Goal: Task Accomplishment & Management: Use online tool/utility

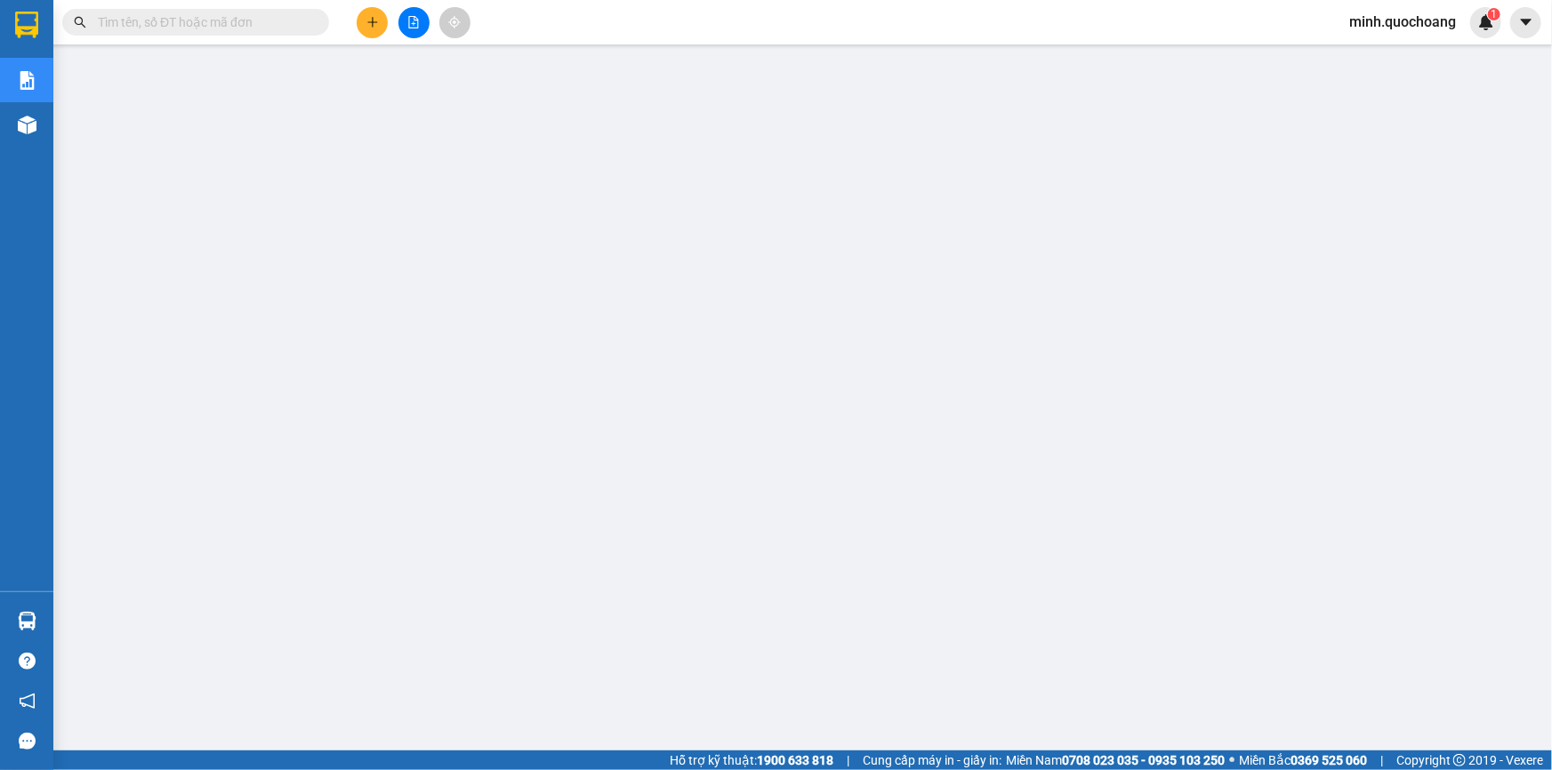
click at [1396, 20] on span "minh.quochoang" at bounding box center [1402, 22] width 135 height 22
click at [1384, 54] on span "Đăng xuất" at bounding box center [1410, 55] width 99 height 20
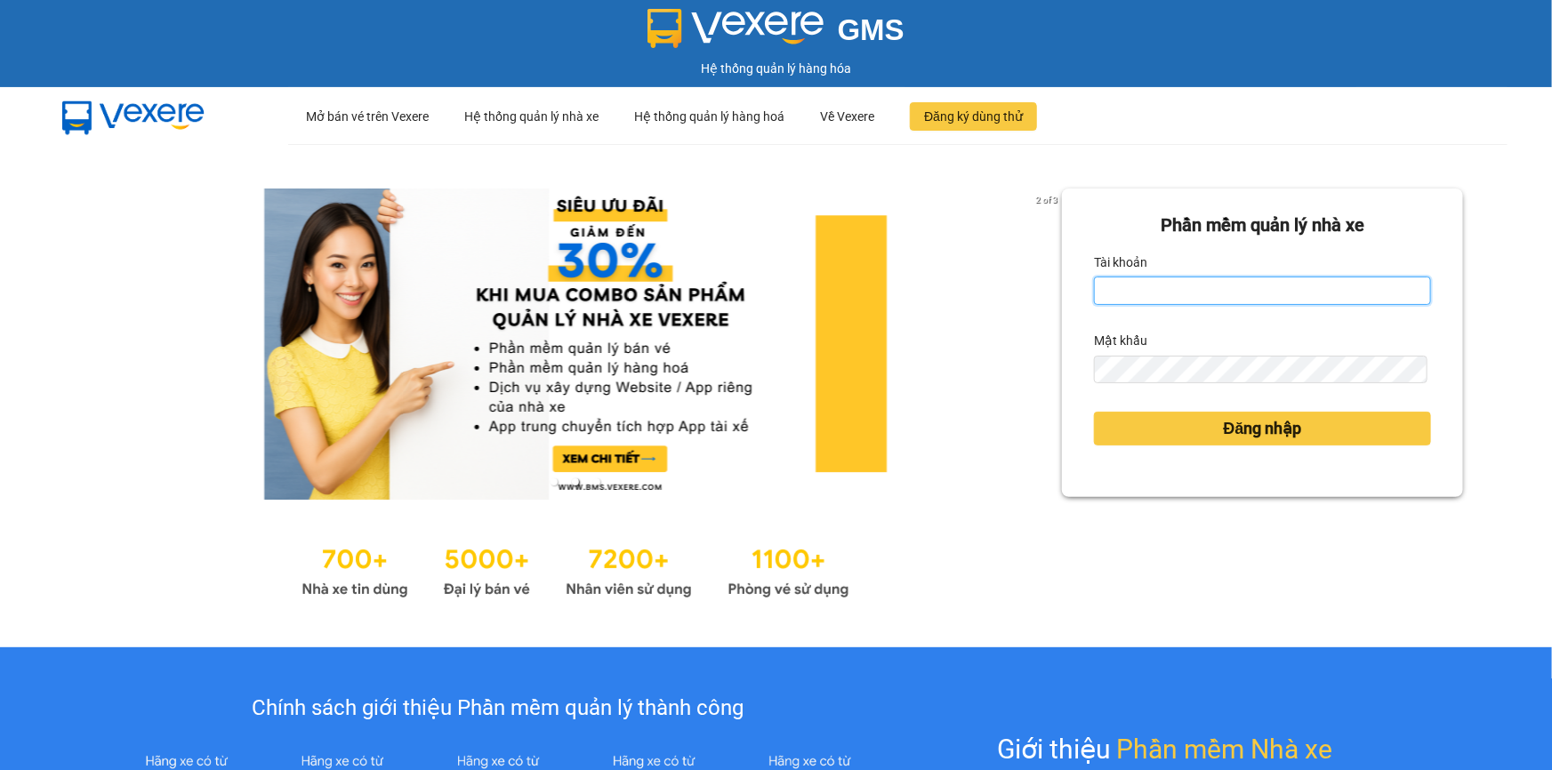
click at [1229, 296] on input "Tài khoản" at bounding box center [1262, 291] width 337 height 28
type input "minh.quochoang"
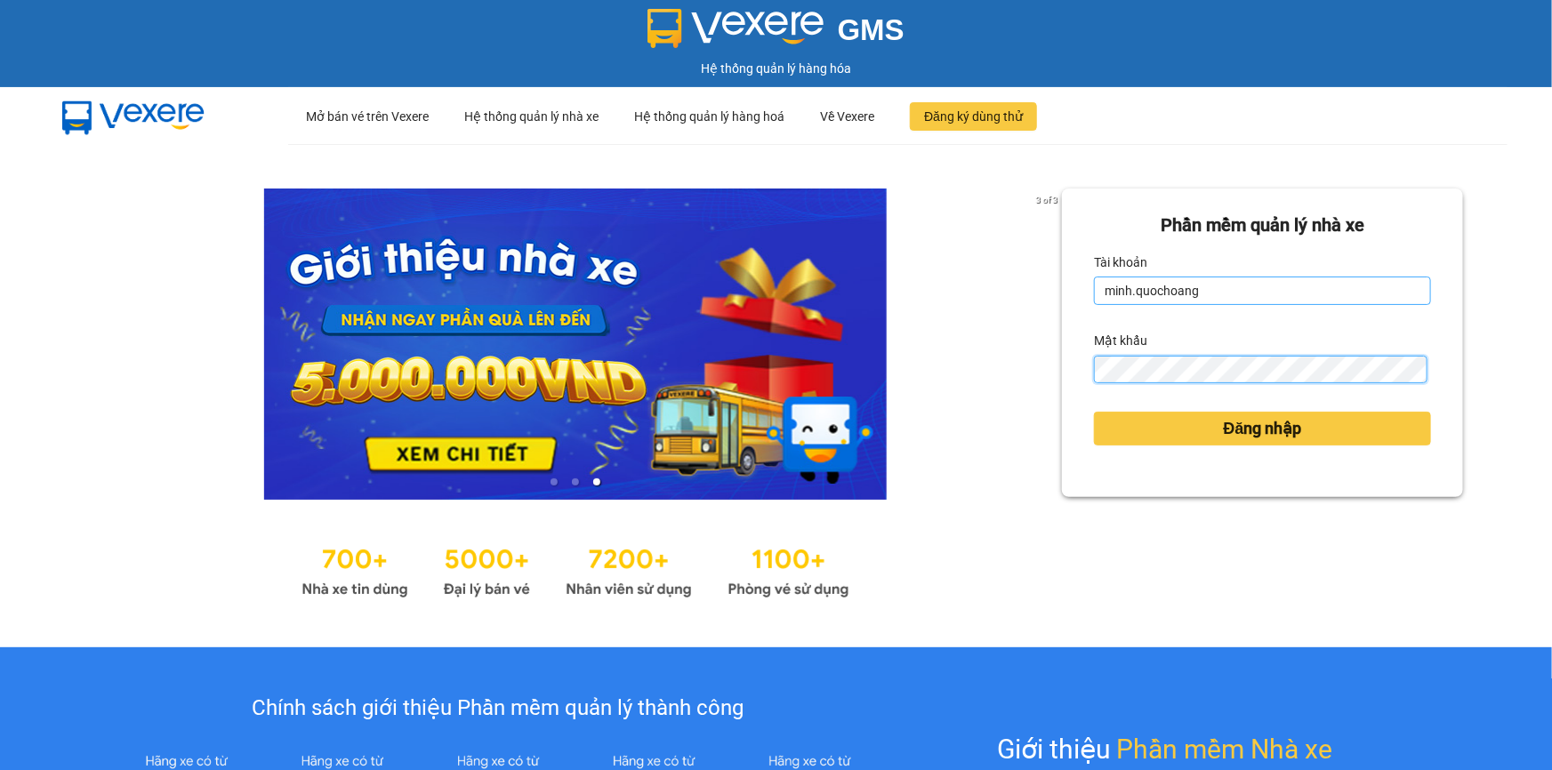
click at [1094, 412] on button "Đăng nhập" at bounding box center [1262, 429] width 337 height 34
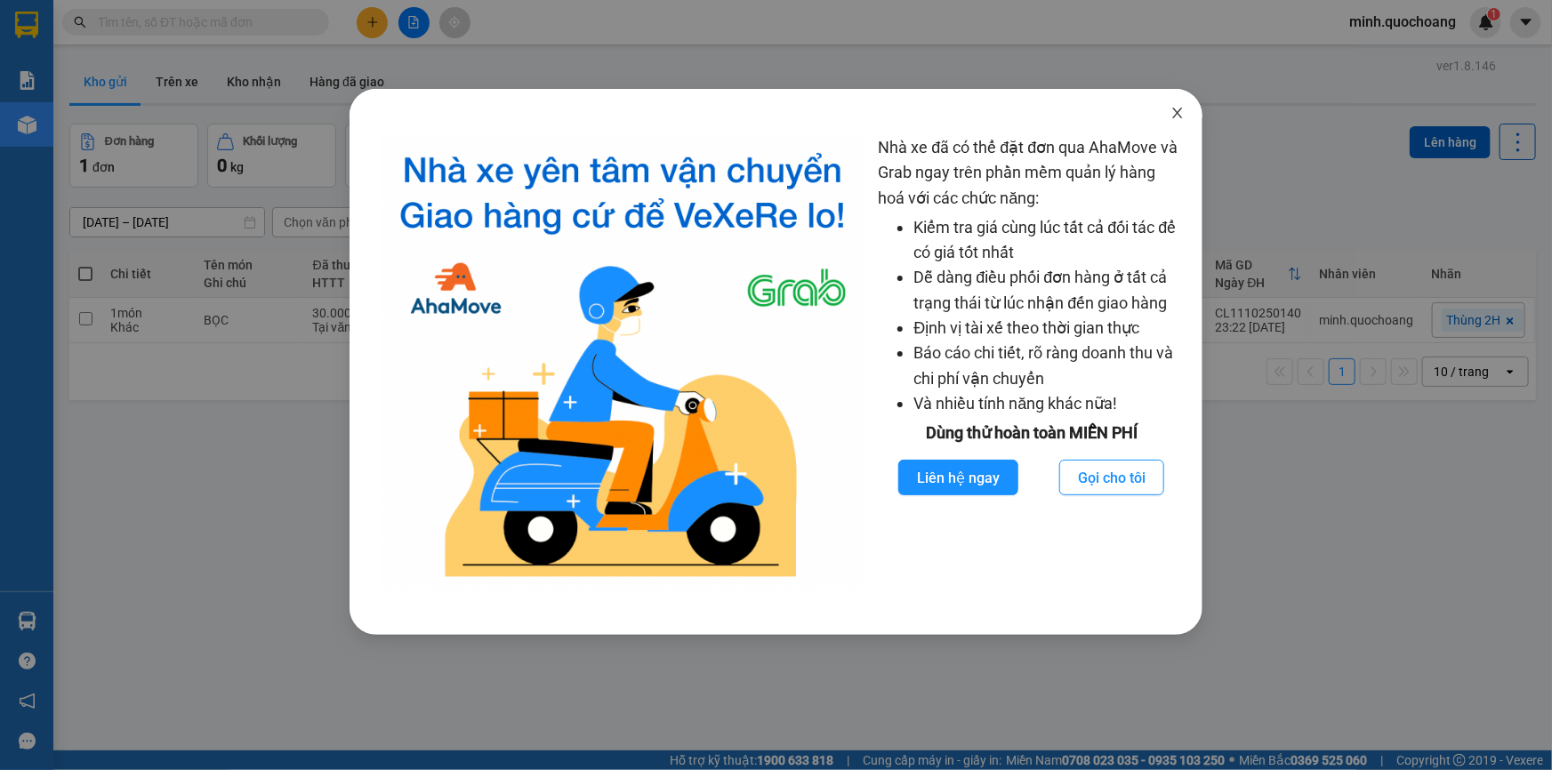
click at [1185, 105] on span "Close" at bounding box center [1177, 114] width 50 height 50
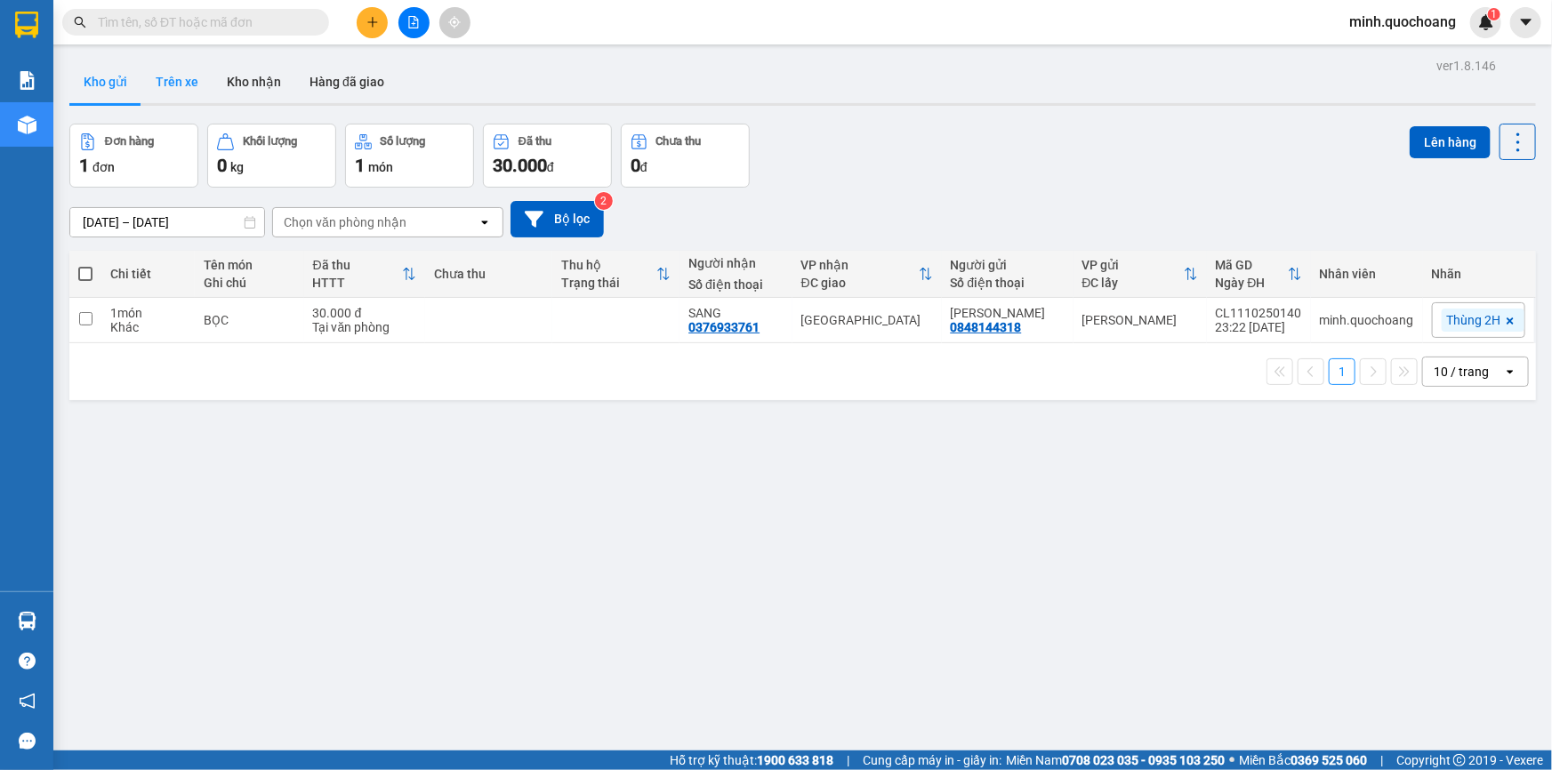
click at [173, 87] on button "Trên xe" at bounding box center [176, 81] width 71 height 43
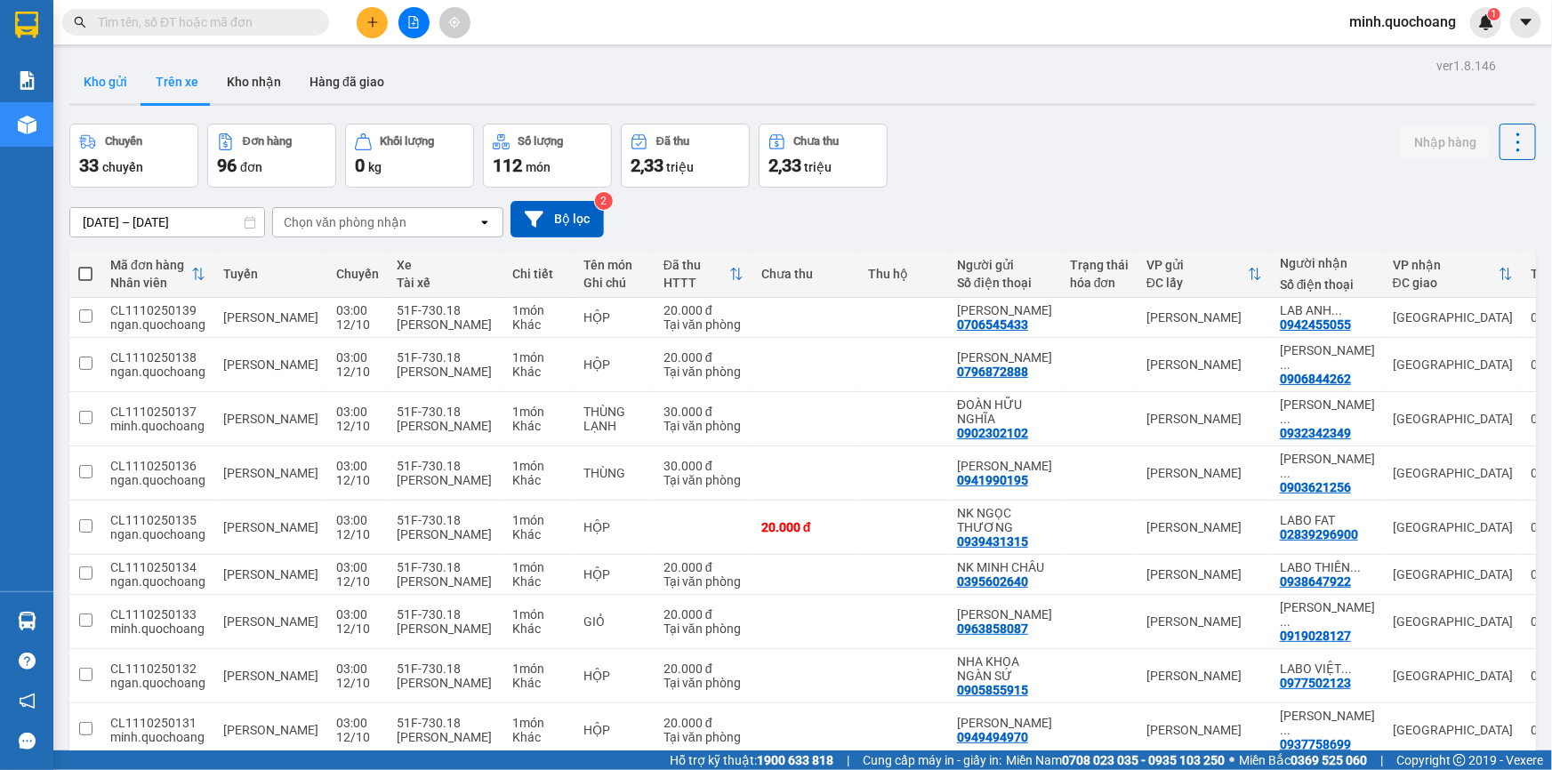
click at [116, 91] on button "Kho gửi" at bounding box center [105, 81] width 72 height 43
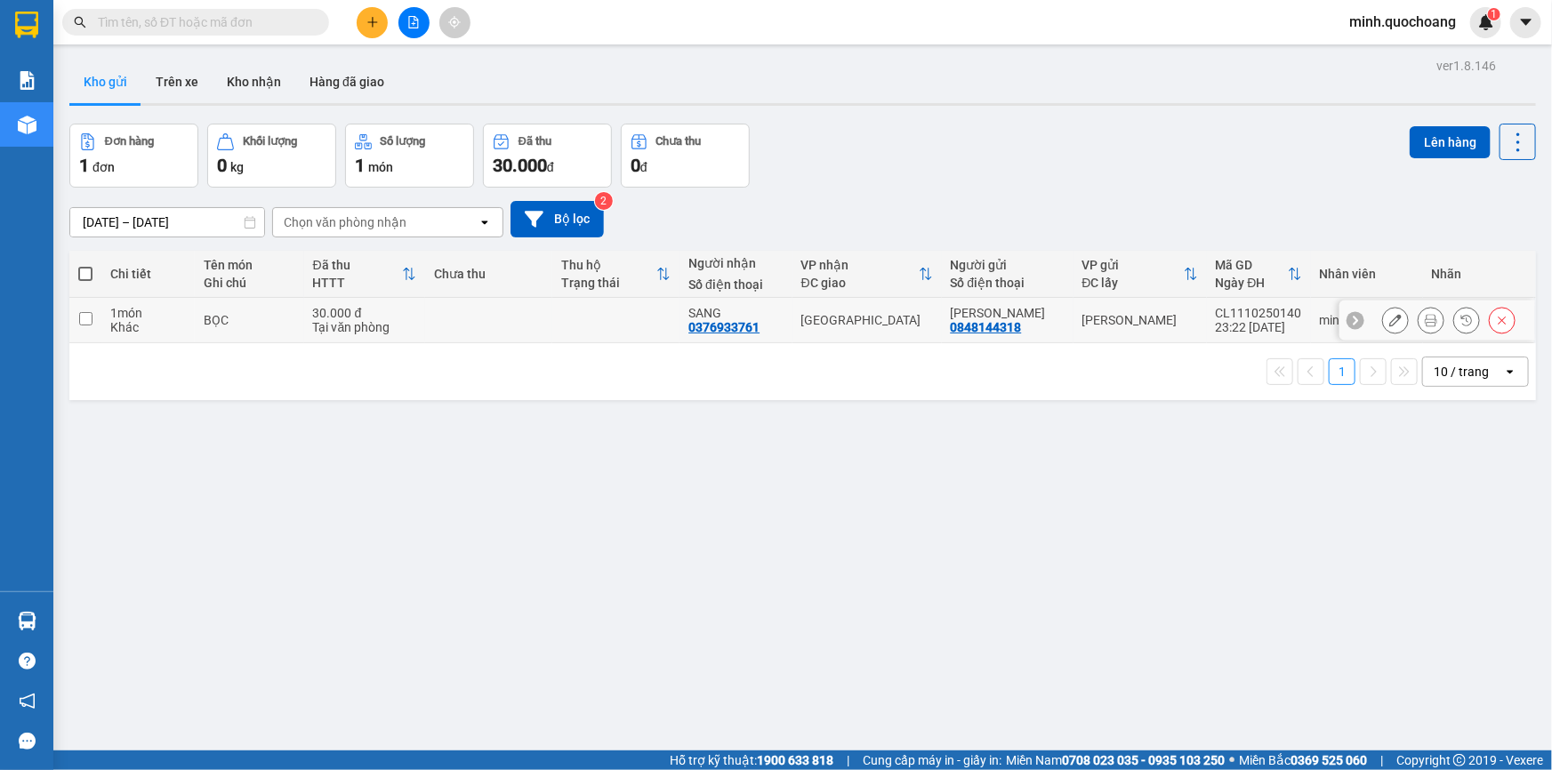
click at [511, 316] on td at bounding box center [488, 320] width 127 height 45
checkbox input "true"
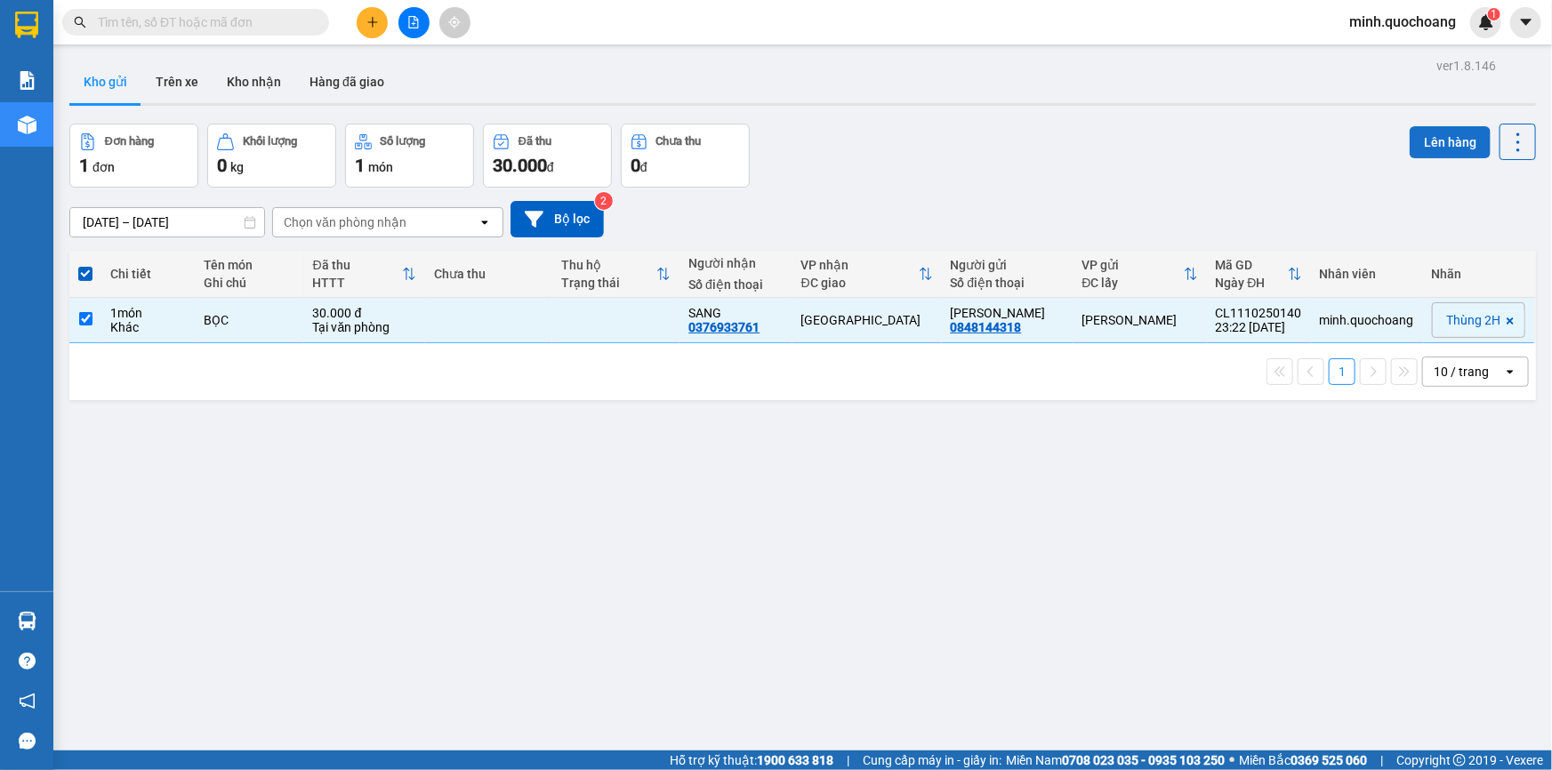
click at [1429, 148] on button "Lên hàng" at bounding box center [1449, 142] width 81 height 32
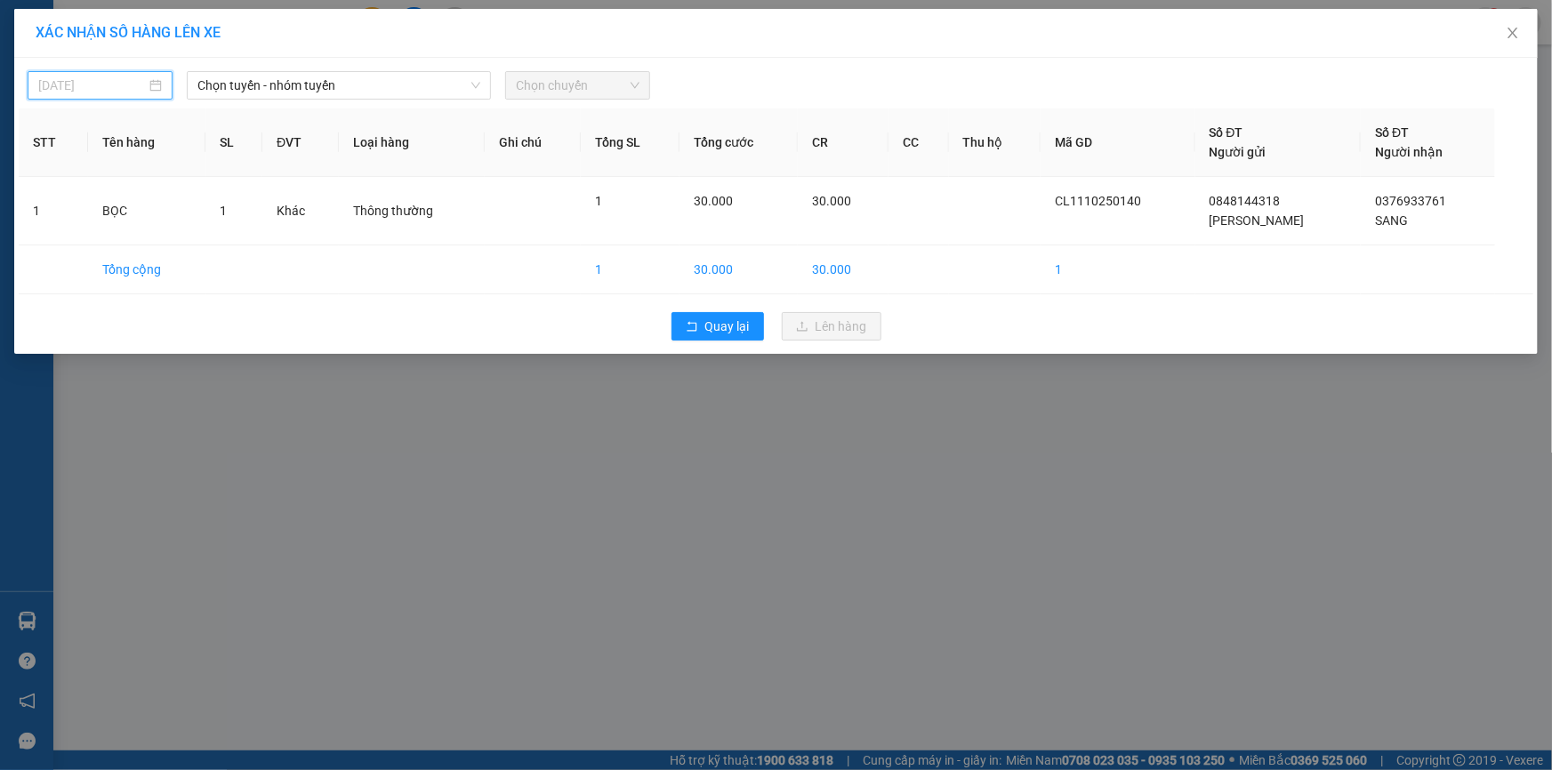
click at [142, 92] on input "12/10/2025" at bounding box center [92, 86] width 108 height 20
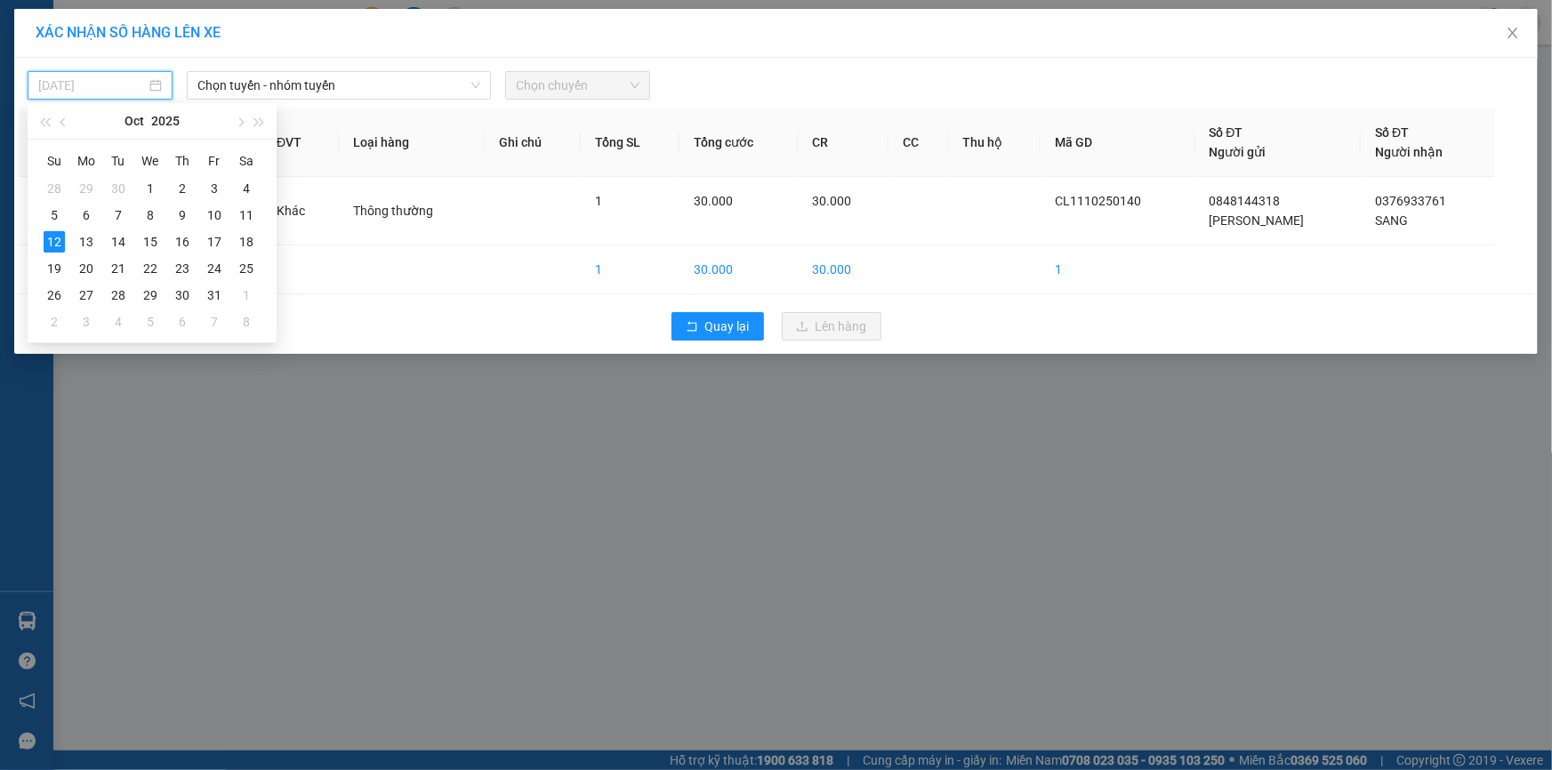
type input "12/10/2025"
click at [302, 72] on span "Chọn tuyến - nhóm tuyến" at bounding box center [338, 85] width 283 height 27
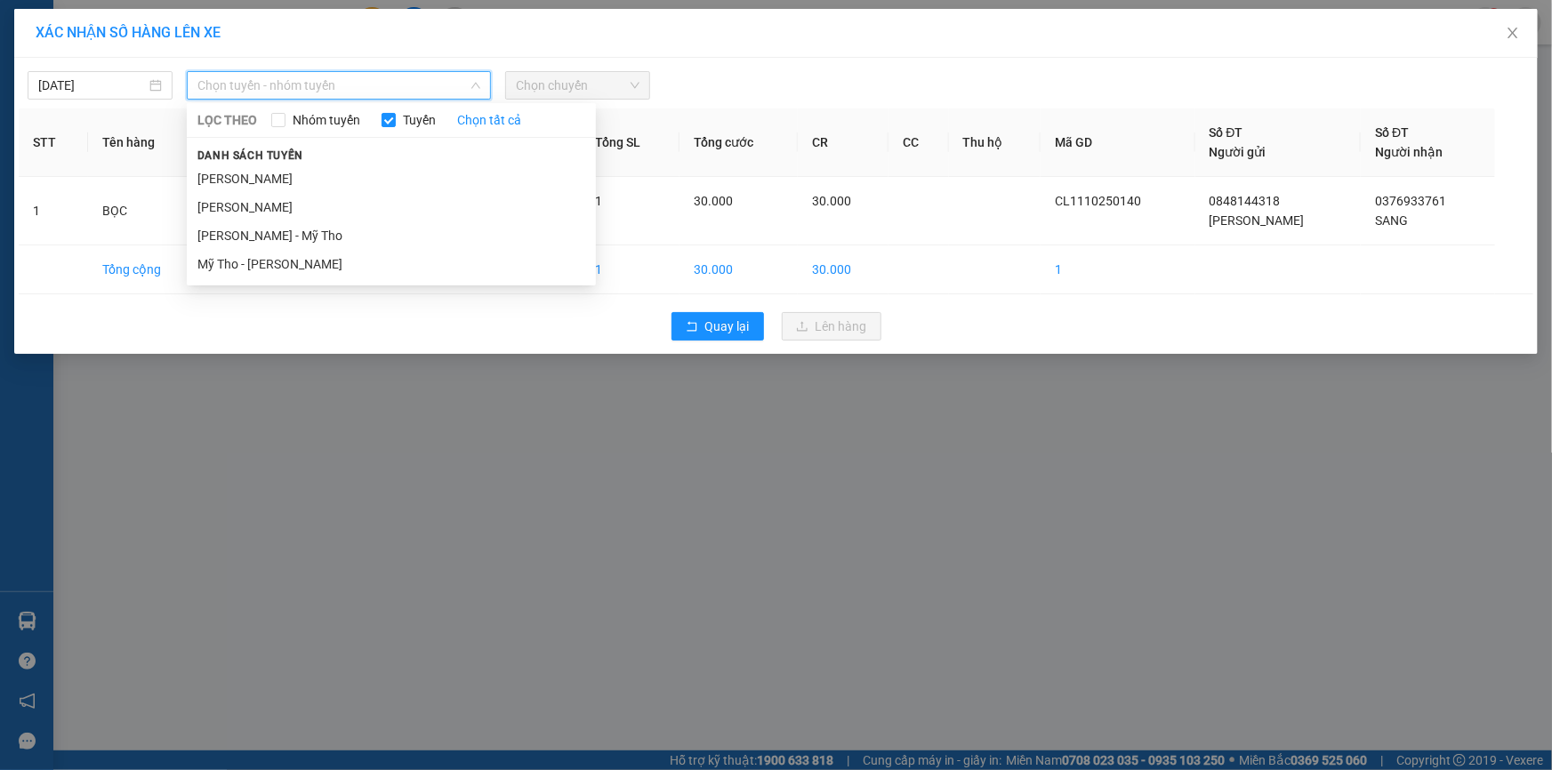
drag, startPoint x: 302, startPoint y: 182, endPoint x: 413, endPoint y: 133, distance: 121.4
click at [302, 181] on li "Cao Lãnh - Hồ Chí Minh" at bounding box center [391, 178] width 409 height 28
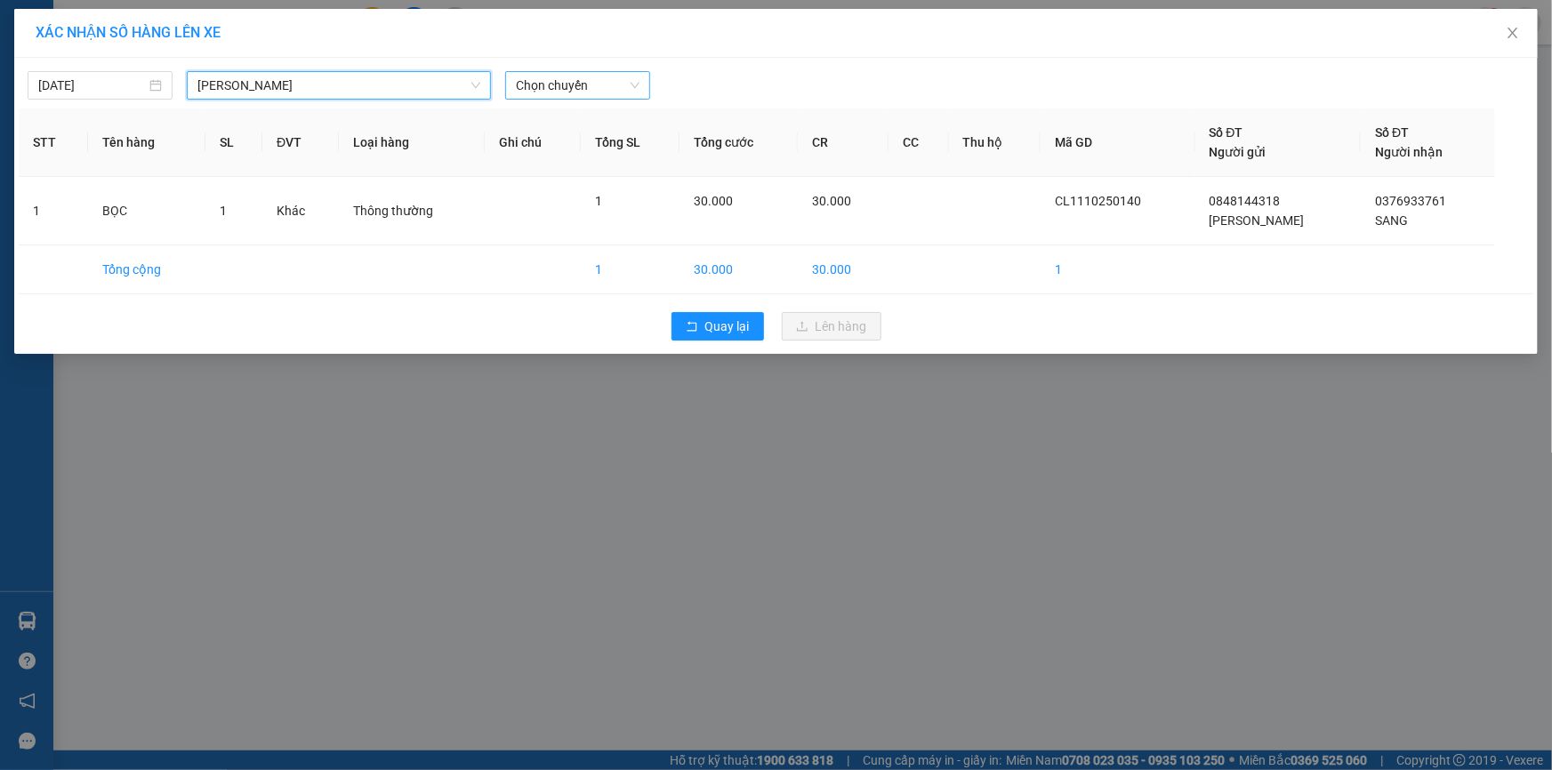
click at [571, 79] on span "Chọn chuyến" at bounding box center [578, 85] width 124 height 27
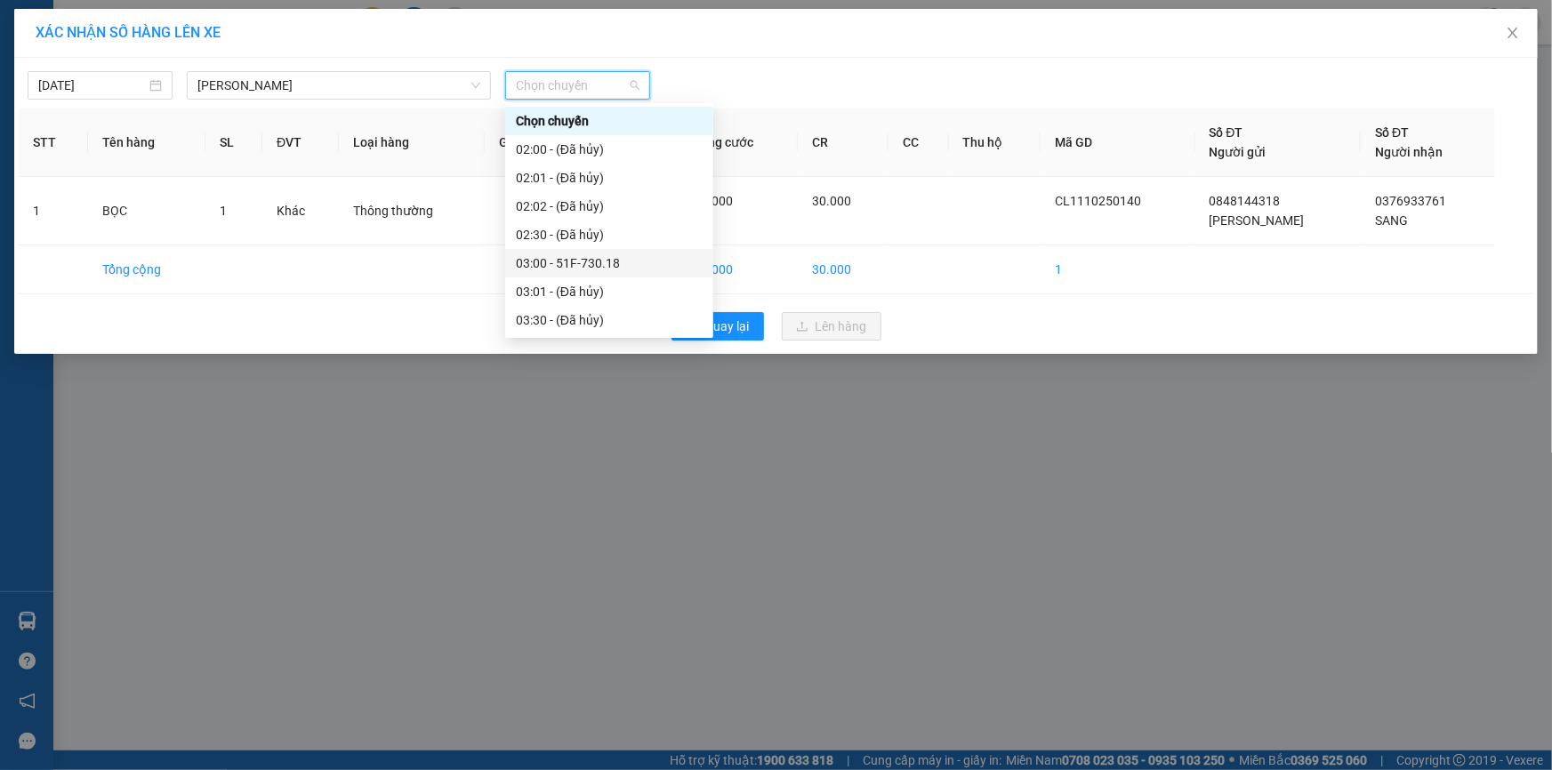
click at [590, 261] on div "03:00 - 51F-730.18" at bounding box center [609, 263] width 187 height 20
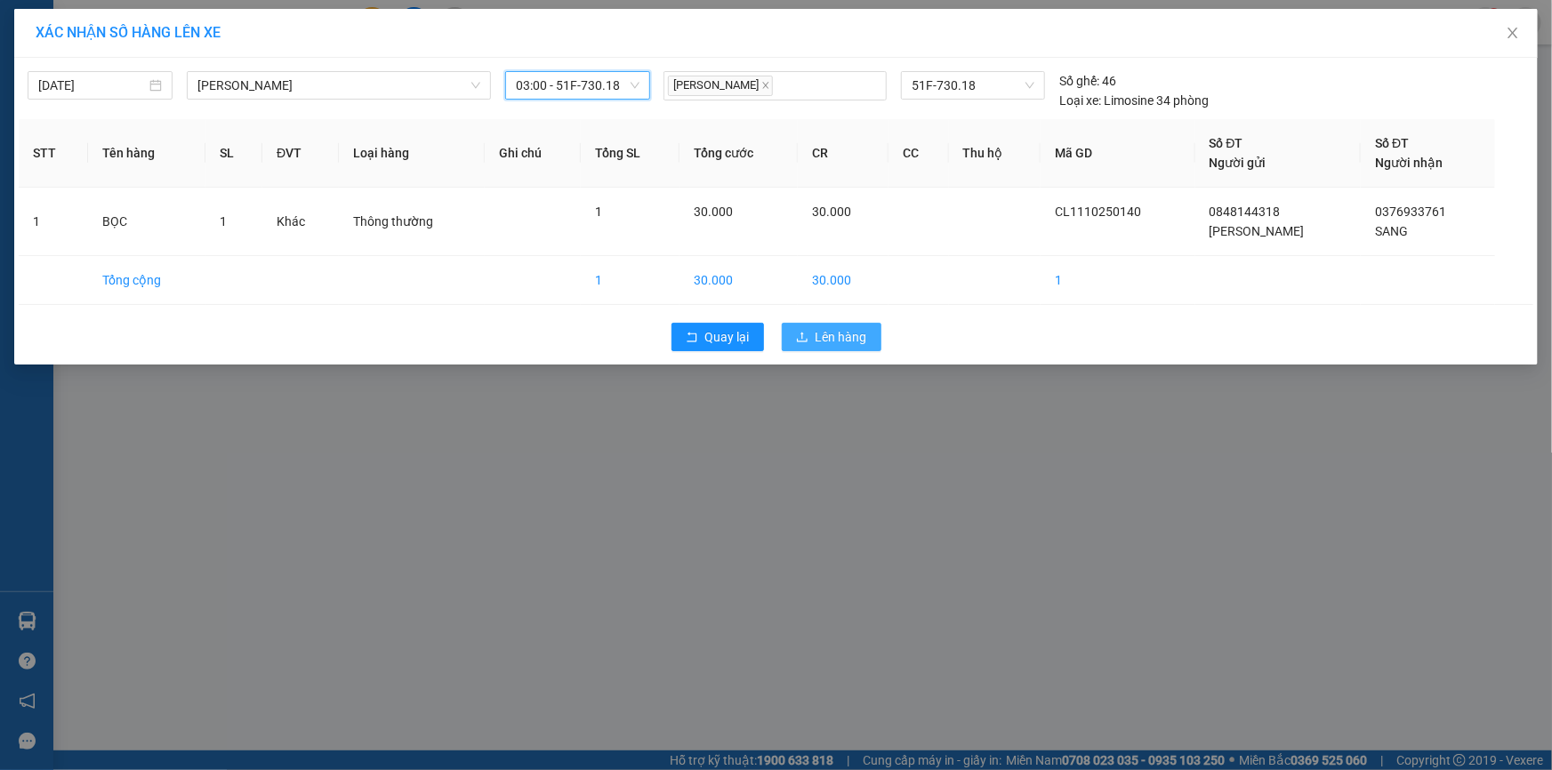
click at [840, 338] on span "Lên hàng" at bounding box center [841, 337] width 52 height 20
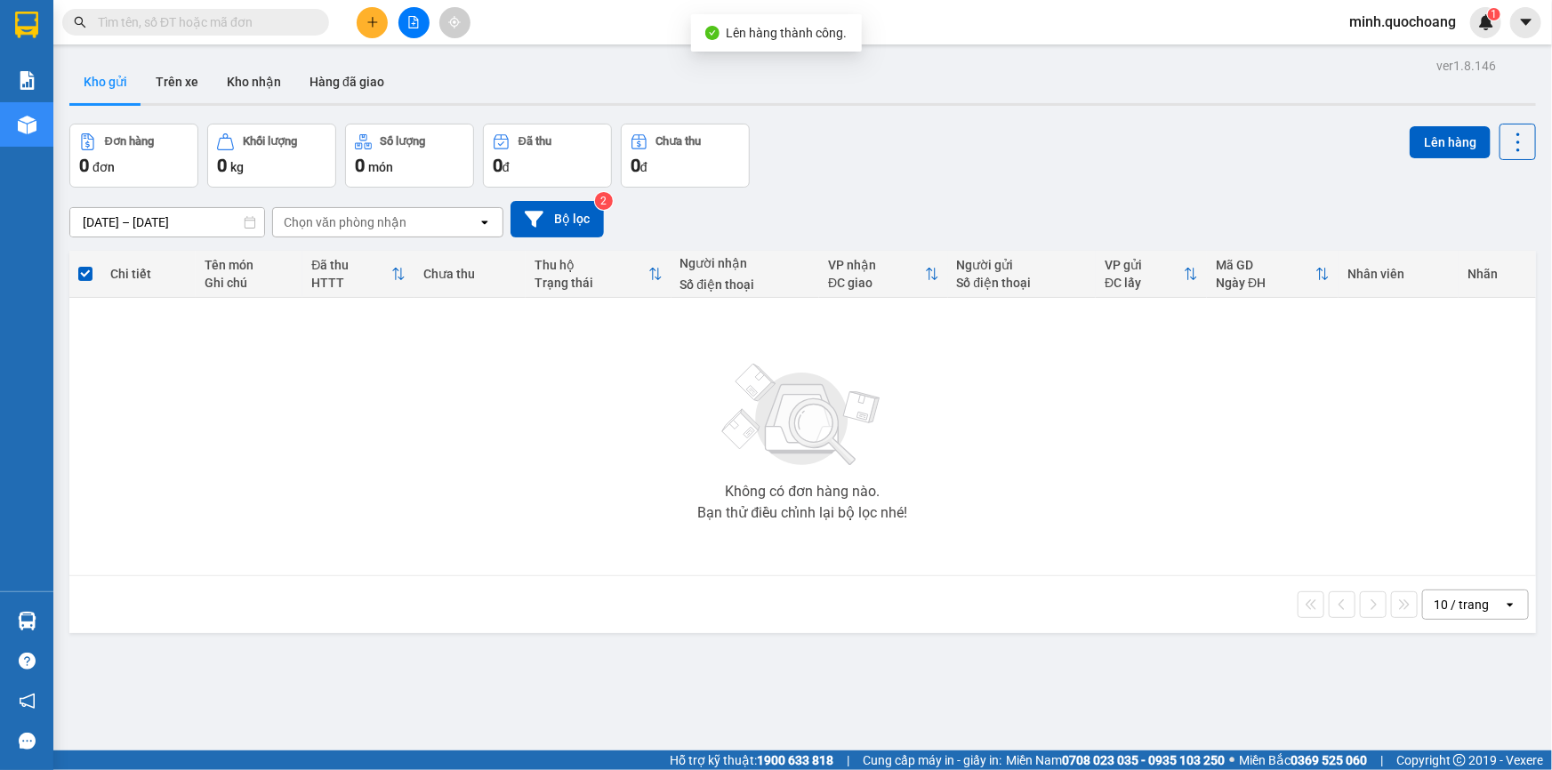
click at [1396, 18] on span "minh.quochoang" at bounding box center [1402, 22] width 135 height 22
click at [1376, 60] on span "Đăng xuất" at bounding box center [1410, 55] width 99 height 20
